Goal: Information Seeking & Learning: Find specific page/section

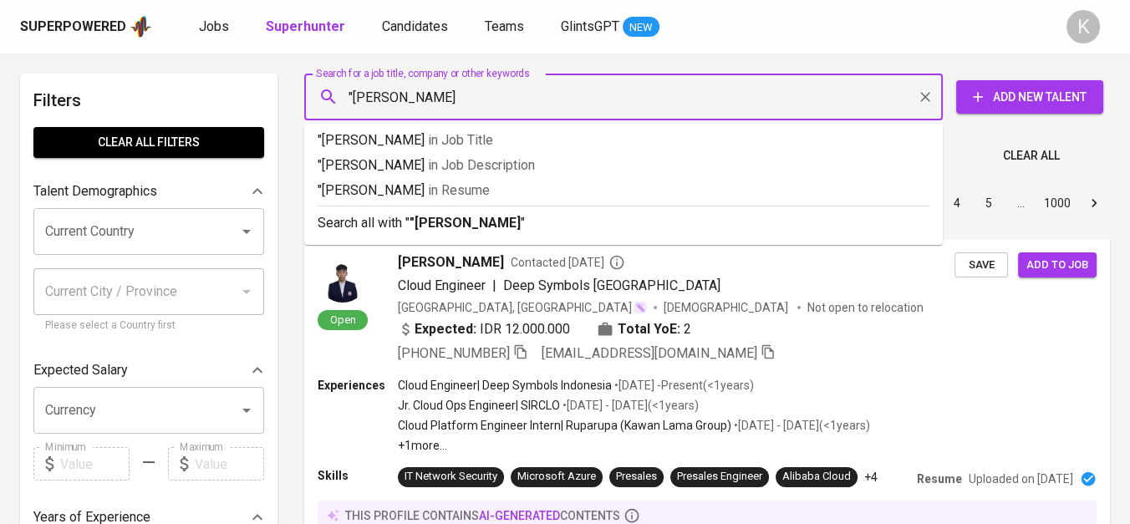
type input ""[PERSON_NAME]""
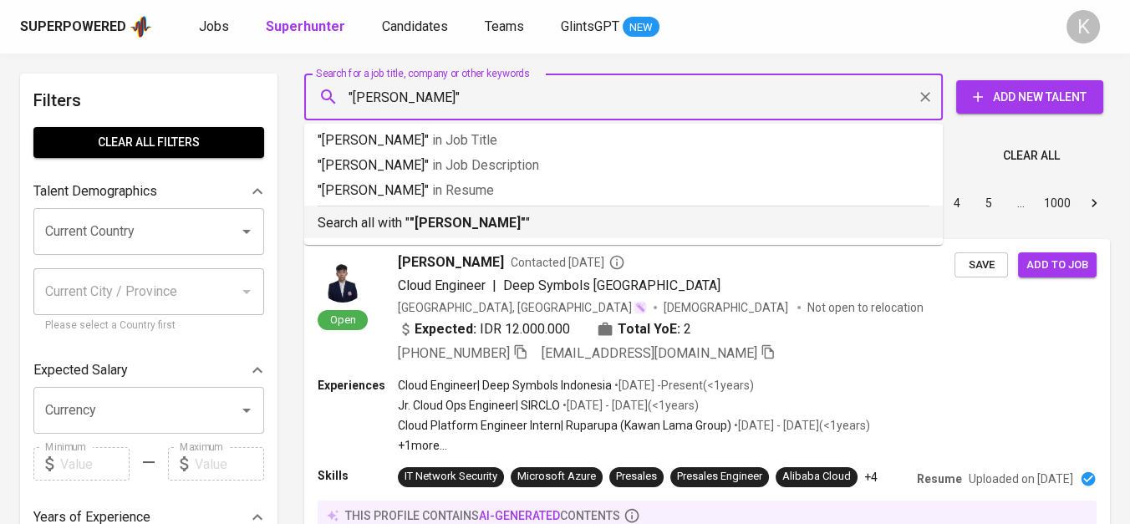
click at [449, 219] on b ""[PERSON_NAME]"" at bounding box center [468, 223] width 116 height 16
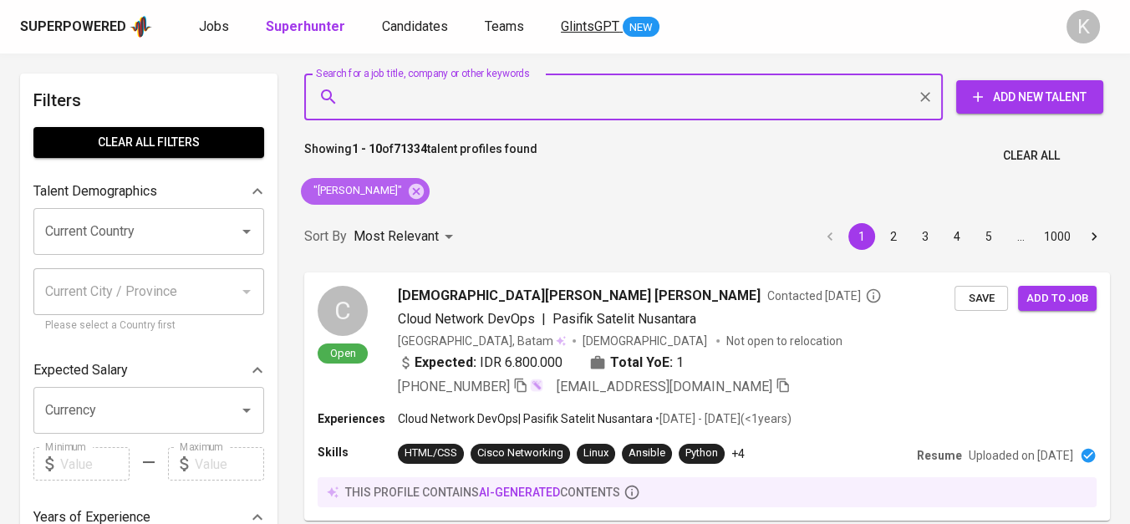
drag, startPoint x: 394, startPoint y: 195, endPoint x: 557, endPoint y: 18, distance: 240.7
click at [409, 195] on icon at bounding box center [416, 190] width 15 height 15
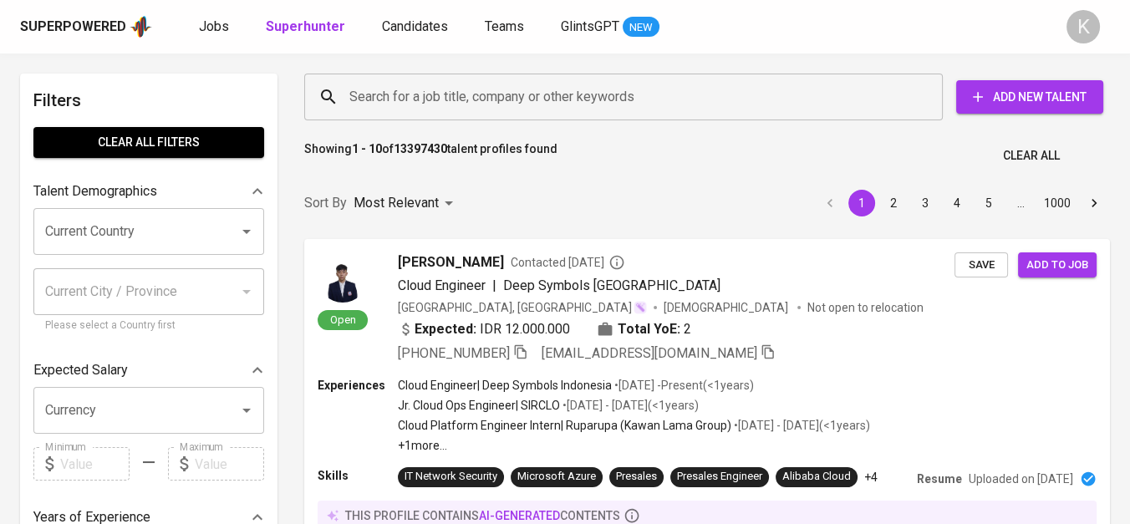
click at [424, 89] on input "Search for a job title, company or other keywords" at bounding box center [627, 97] width 565 height 32
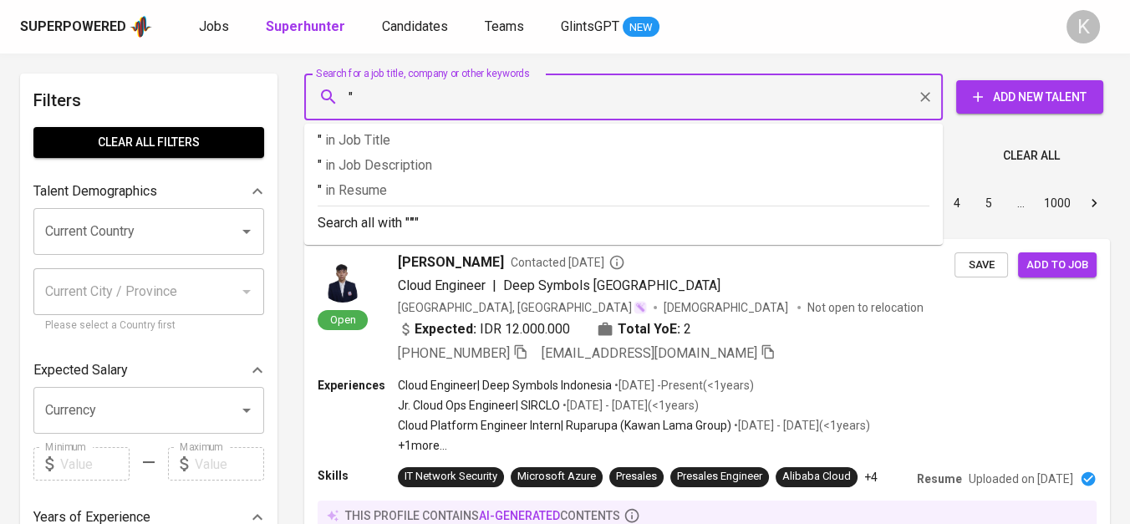
paste input "[PERSON_NAME]"
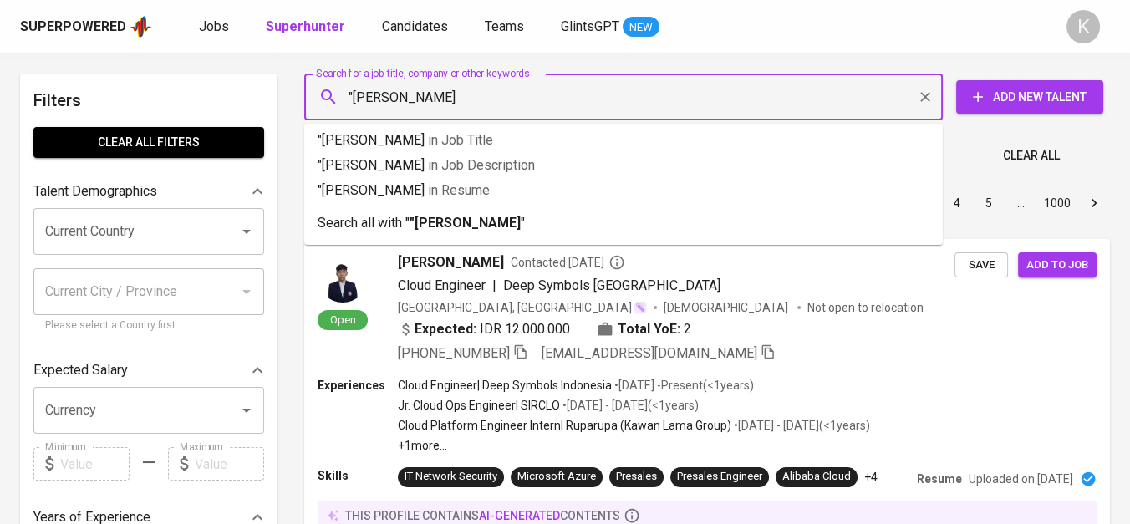
type input ""[PERSON_NAME]""
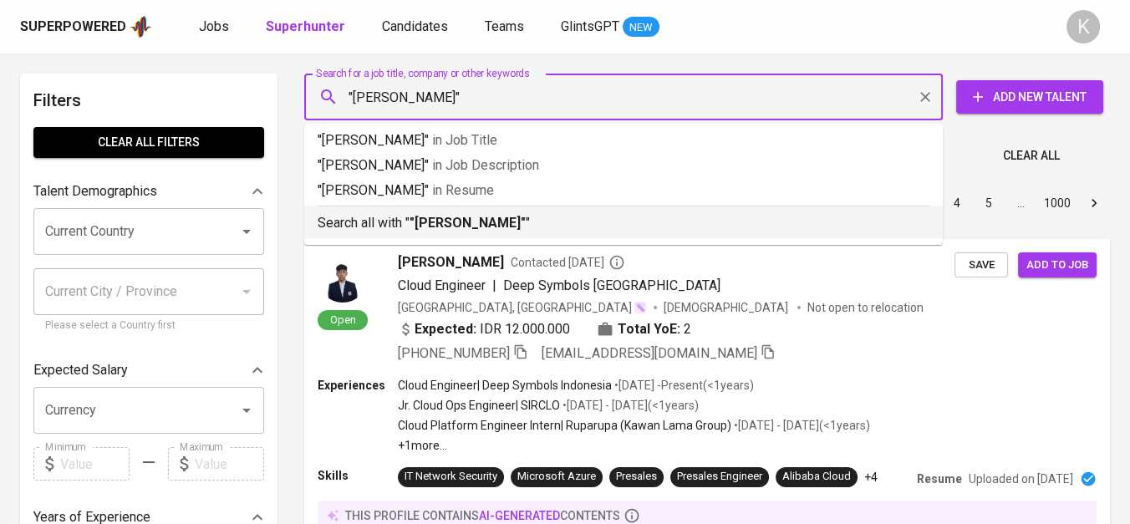
click at [496, 224] on b ""[PERSON_NAME]"" at bounding box center [468, 223] width 116 height 16
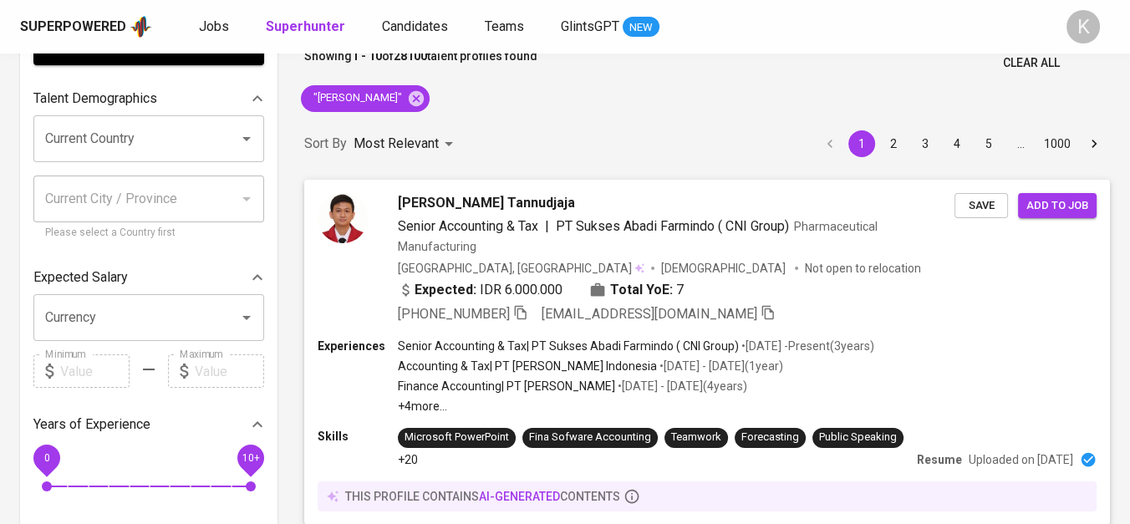
scroll to position [464, 0]
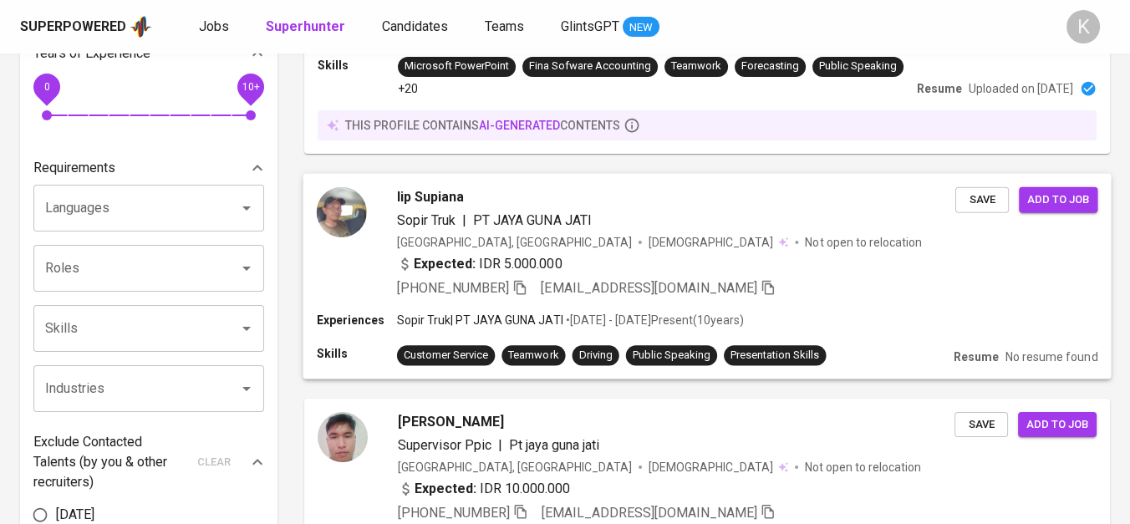
click at [525, 290] on icon "button" at bounding box center [519, 286] width 15 height 15
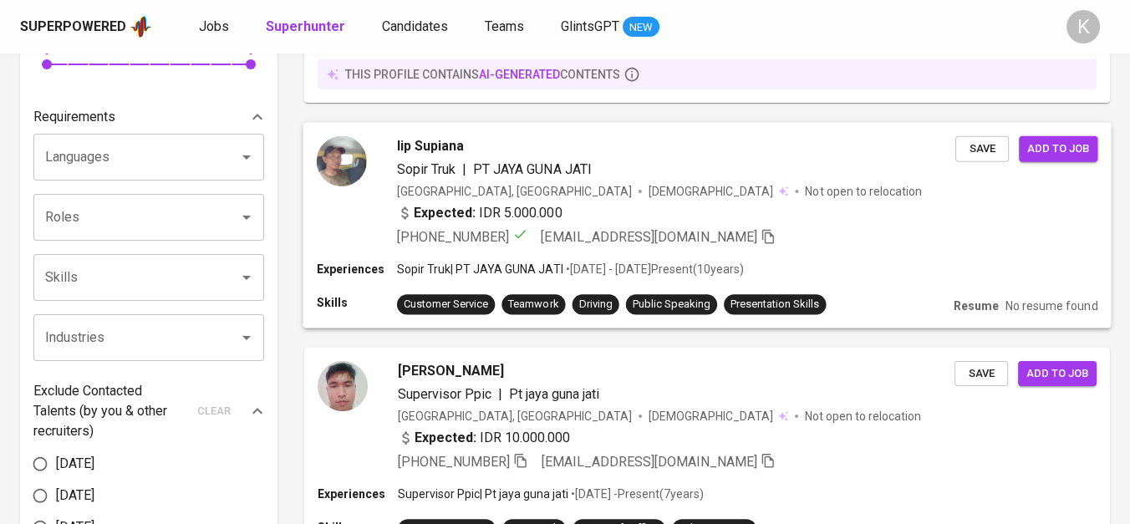
scroll to position [649, 0]
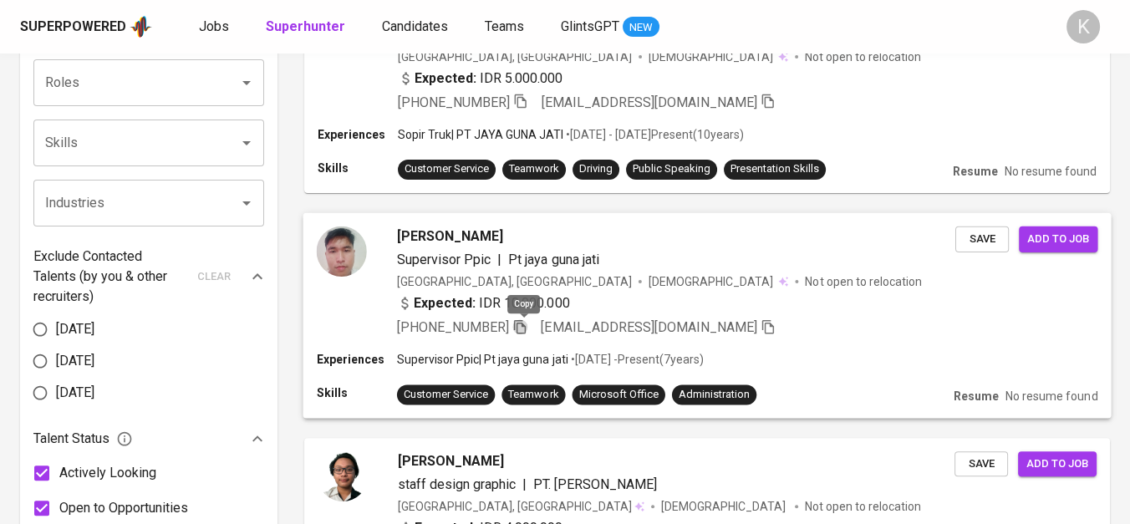
click at [518, 326] on icon "button" at bounding box center [520, 326] width 12 height 14
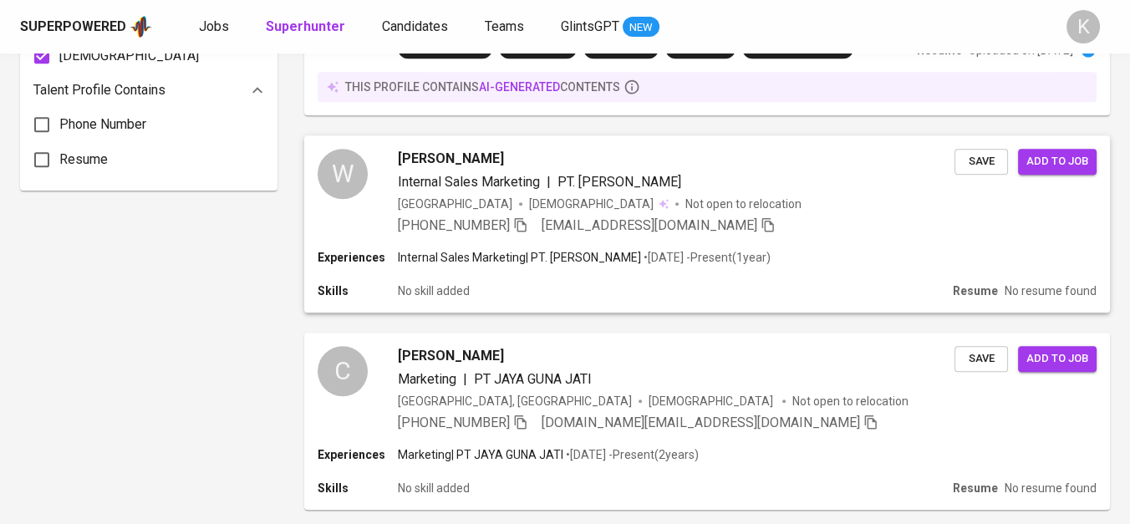
scroll to position [1300, 0]
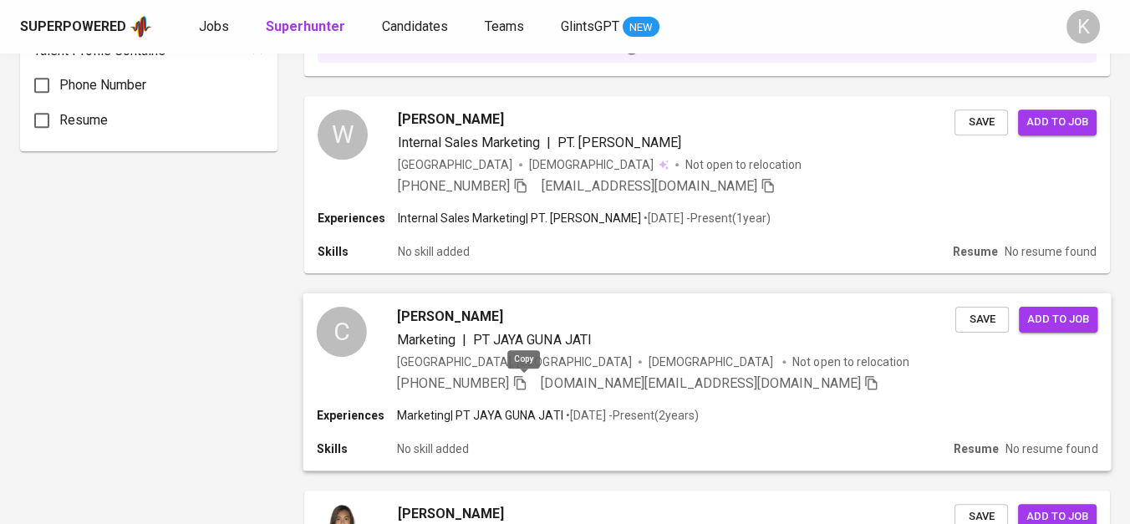
click at [518, 380] on icon "button" at bounding box center [520, 382] width 12 height 14
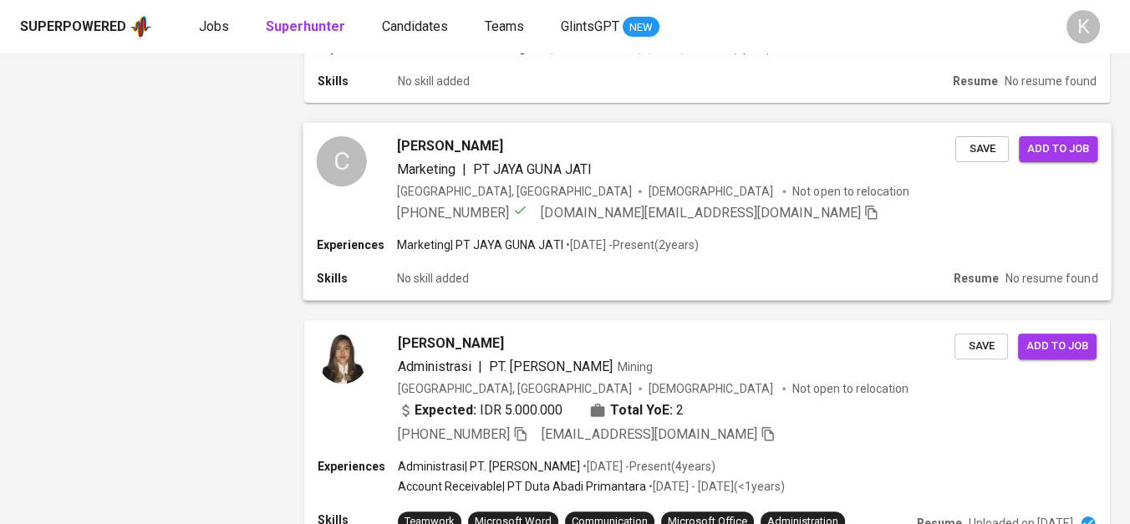
scroll to position [1485, 0]
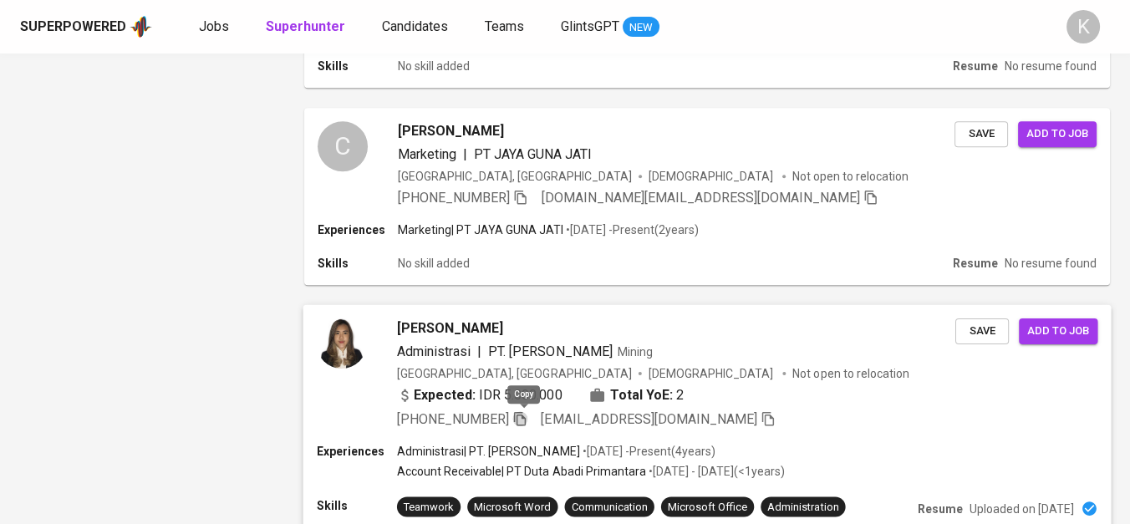
click at [516, 420] on icon "button" at bounding box center [519, 418] width 15 height 15
click at [521, 193] on icon "button" at bounding box center [521, 197] width 12 height 14
click at [520, 202] on icon "button" at bounding box center [521, 197] width 12 height 14
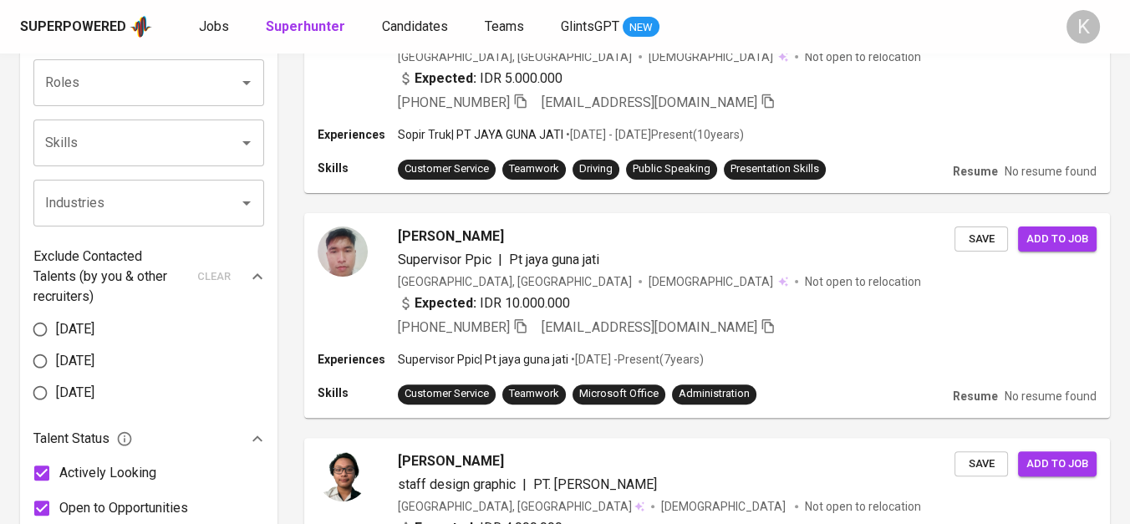
scroll to position [0, 0]
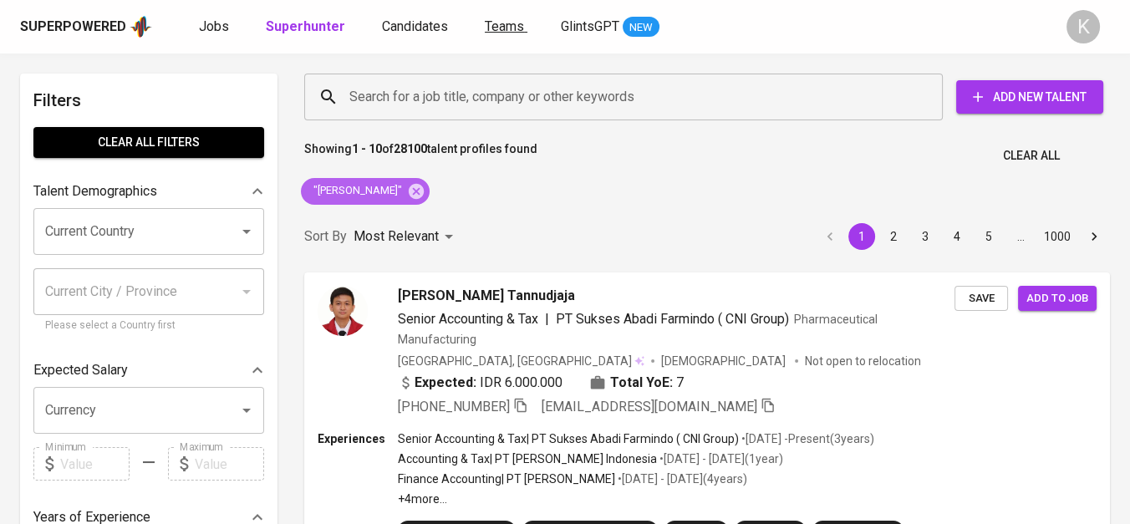
drag, startPoint x: 405, startPoint y: 186, endPoint x: 491, endPoint y: 23, distance: 184.3
click at [409, 186] on icon at bounding box center [416, 190] width 15 height 15
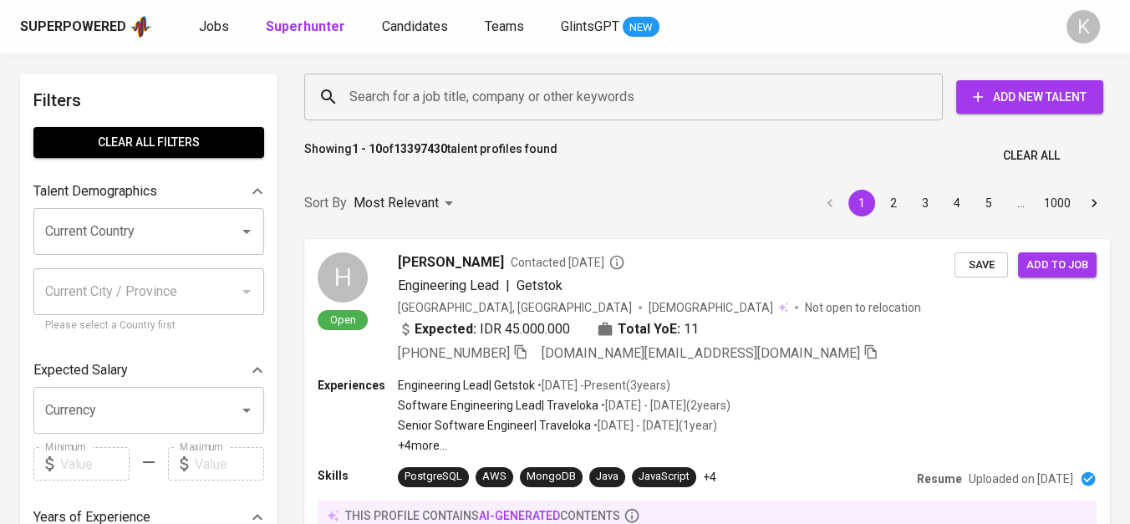
click at [559, 77] on div "Search for a job title, company or other keywords" at bounding box center [623, 97] width 639 height 47
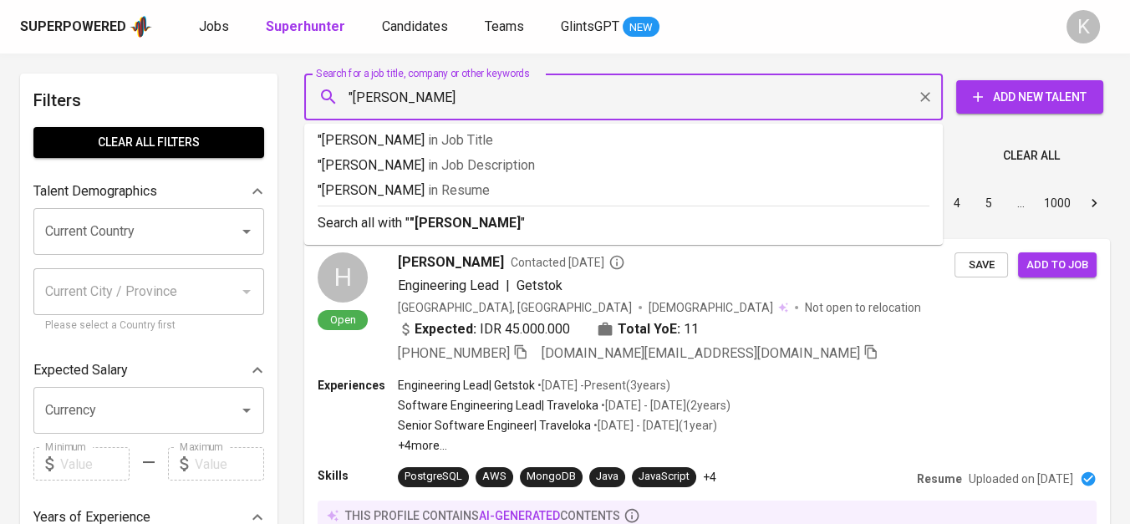
type input ""Intikom Karawang""
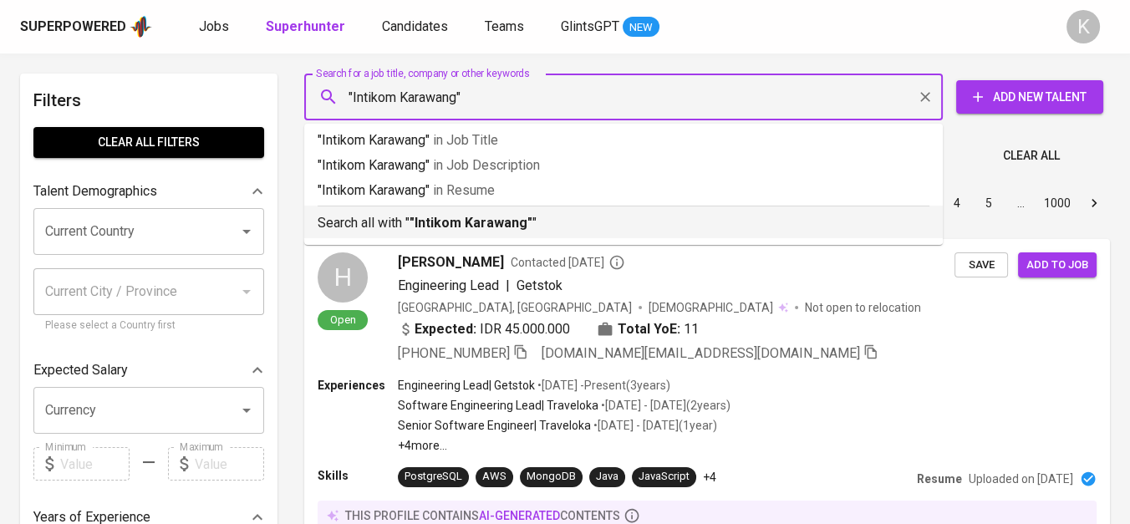
click at [551, 228] on p "Search all with " "Intikom Karawang" "" at bounding box center [624, 223] width 612 height 20
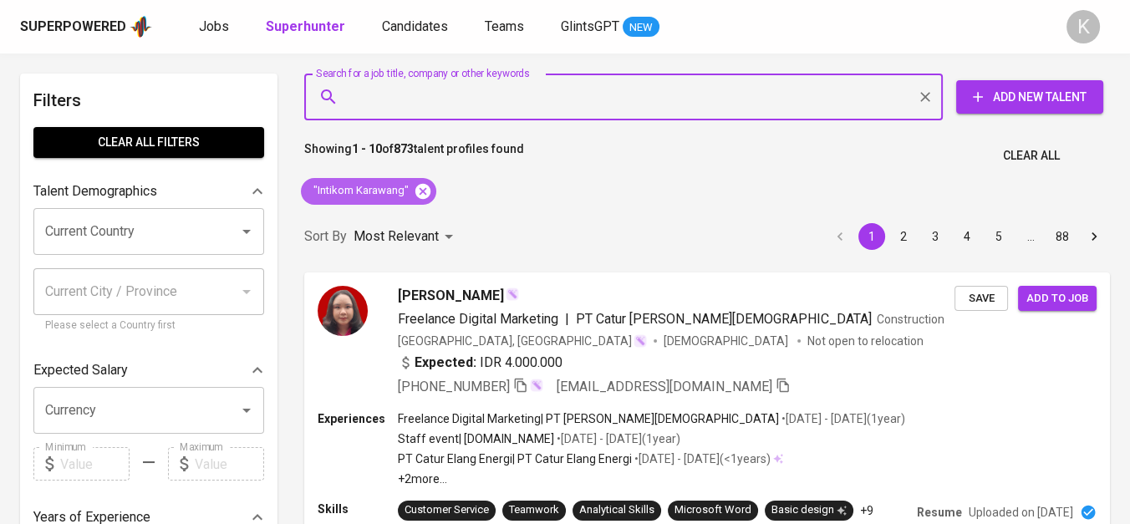
click at [419, 189] on icon at bounding box center [422, 190] width 15 height 15
